Goal: Task Accomplishment & Management: Use online tool/utility

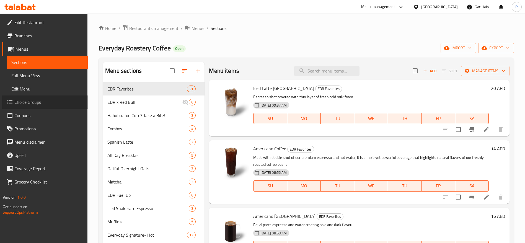
click at [24, 101] on span "Choice Groups" at bounding box center [48, 102] width 69 height 7
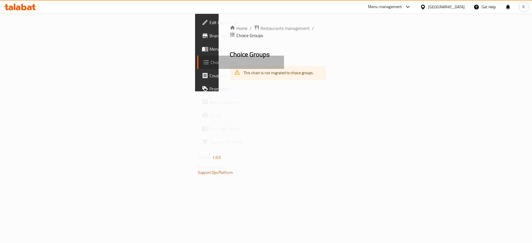
click at [210, 59] on span "Choice Groups" at bounding box center [244, 62] width 69 height 7
click at [230, 32] on div "Home / Restaurants management / Choice Groups Choice Groups This chain is not m…" at bounding box center [278, 53] width 96 height 56
click at [260, 29] on span "Restaurants management" at bounding box center [284, 28] width 49 height 7
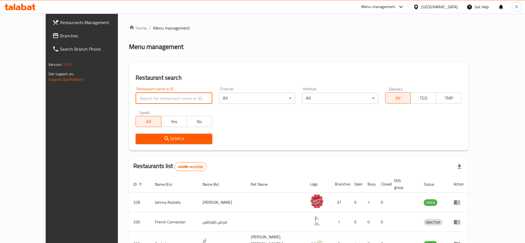
click at [151, 94] on input "search" at bounding box center [174, 98] width 76 height 11
type input "everyday roastery"
click button "Search" at bounding box center [174, 139] width 76 height 10
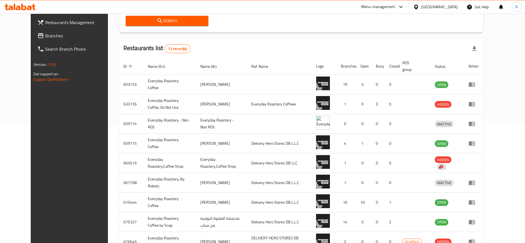
scroll to position [175, 0]
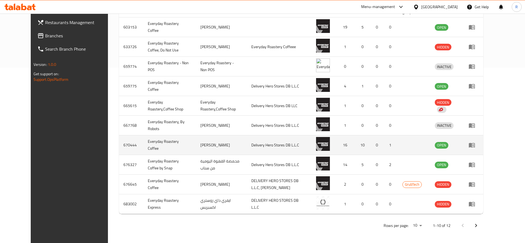
click at [475, 146] on icon "enhanced table" at bounding box center [472, 145] width 7 height 7
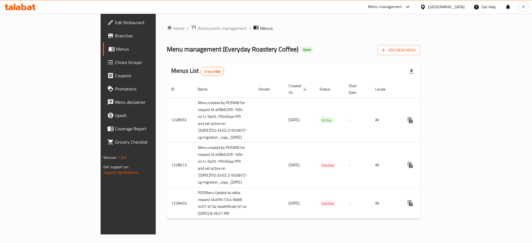
click at [115, 60] on span "Choice Groups" at bounding box center [150, 62] width 70 height 7
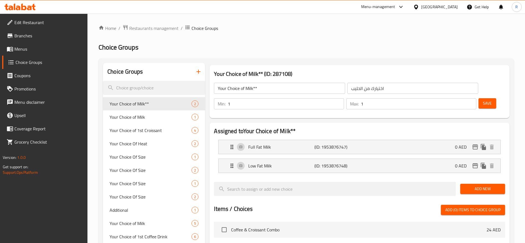
click at [187, 29] on icon "breadcrumb" at bounding box center [187, 28] width 4 height 4
click at [186, 30] on icon "breadcrumb" at bounding box center [188, 28] width 6 height 6
click at [167, 28] on span "Restaurants management" at bounding box center [153, 28] width 49 height 7
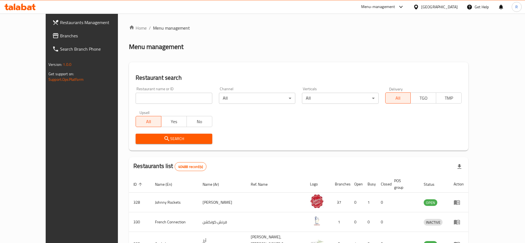
click at [60, 23] on span "Restaurants Management" at bounding box center [94, 22] width 69 height 7
click at [176, 98] on input "search" at bounding box center [174, 98] width 76 height 11
type input "everyday roastery"
click button "Search" at bounding box center [174, 139] width 76 height 10
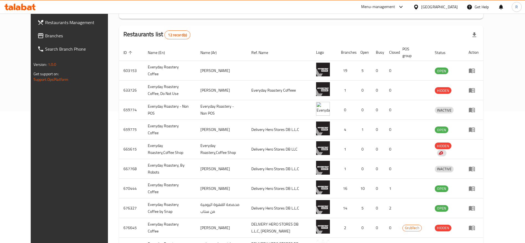
scroll to position [176, 0]
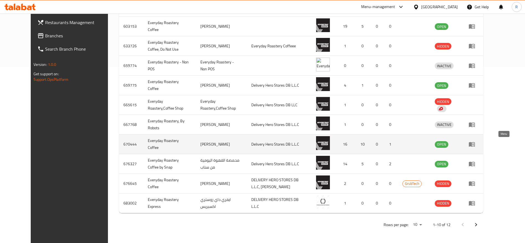
click at [475, 146] on icon "enhanced table" at bounding box center [472, 144] width 6 height 5
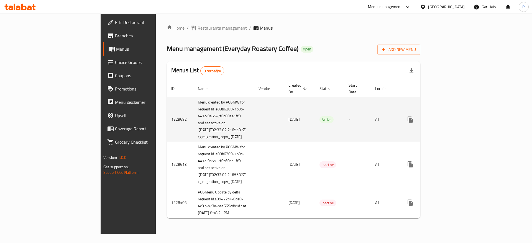
click at [453, 116] on icon "enhanced table" at bounding box center [450, 119] width 7 height 7
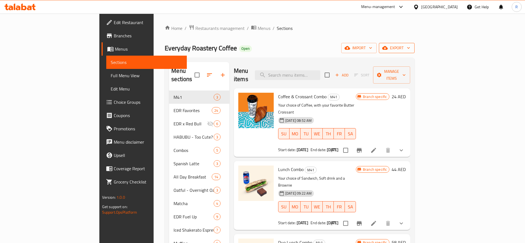
click at [410, 46] on span "export" at bounding box center [396, 48] width 27 height 7
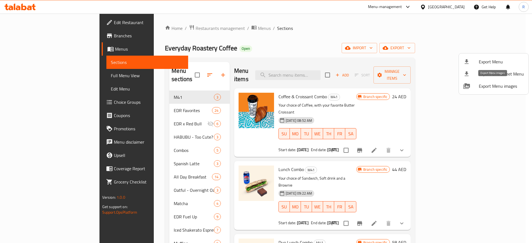
click at [489, 88] on span "Export Menu images" at bounding box center [500, 86] width 45 height 7
click at [127, 204] on div at bounding box center [266, 121] width 532 height 243
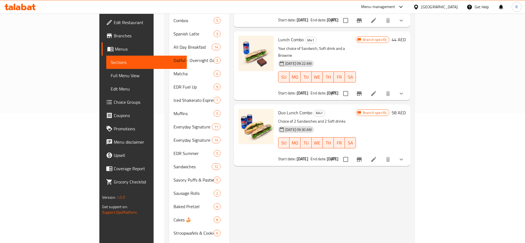
scroll to position [84, 0]
